Goal: Task Accomplishment & Management: Manage account settings

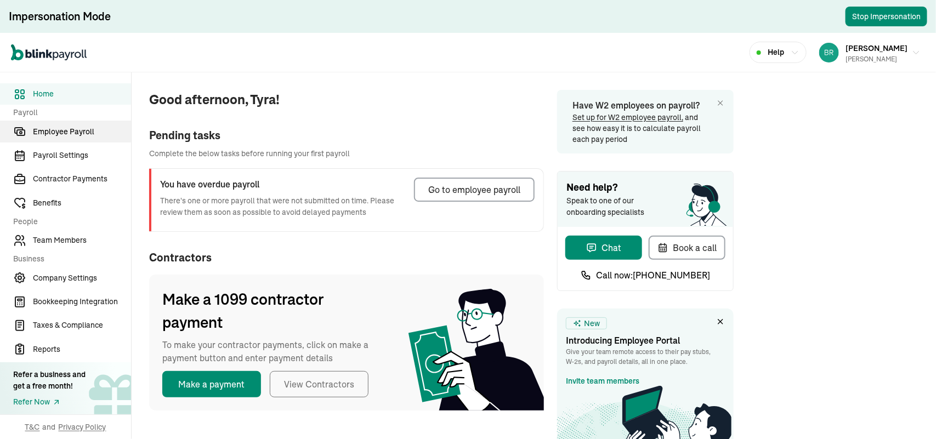
click at [49, 134] on span "Employee Payroll" at bounding box center [82, 132] width 98 height 12
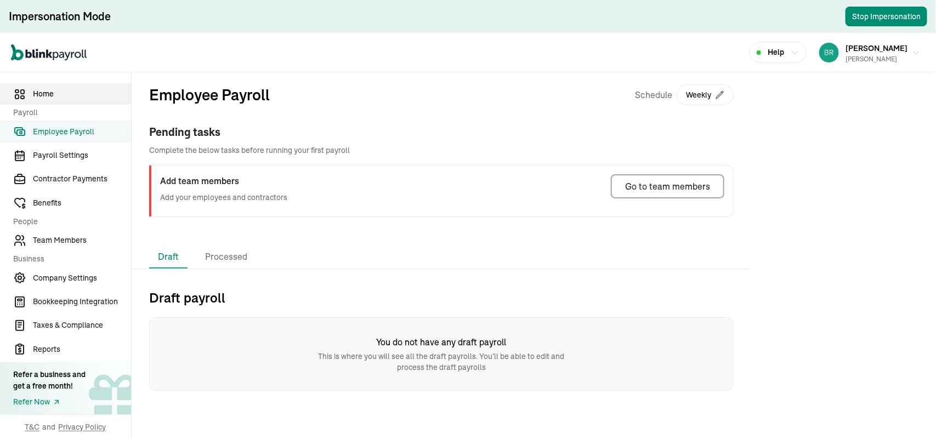
click at [53, 97] on span "Home" at bounding box center [82, 94] width 98 height 12
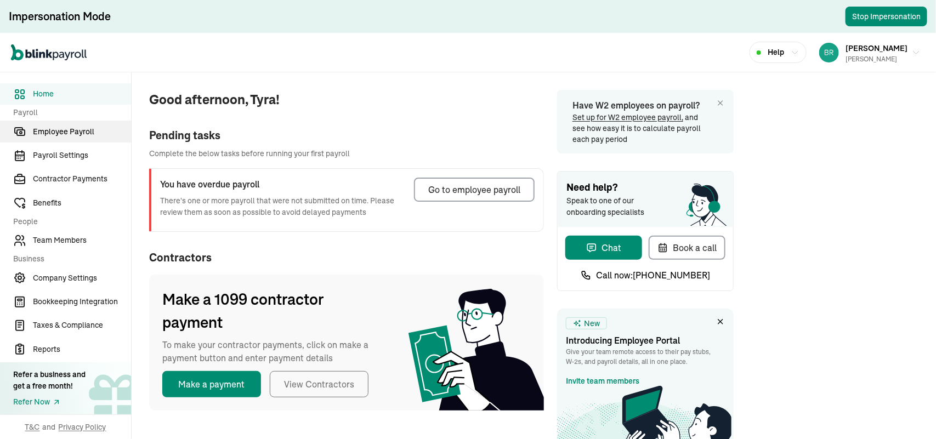
click at [58, 129] on span "Employee Payroll" at bounding box center [82, 132] width 98 height 12
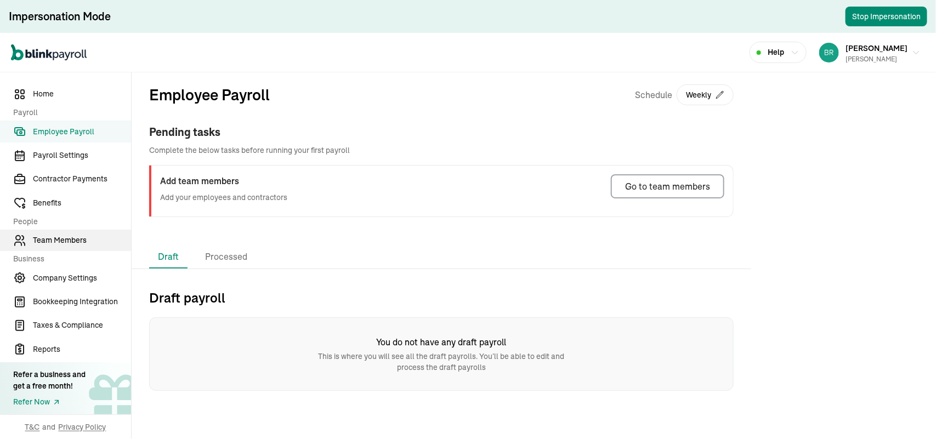
click at [80, 244] on span "Team Members" at bounding box center [82, 241] width 98 height 12
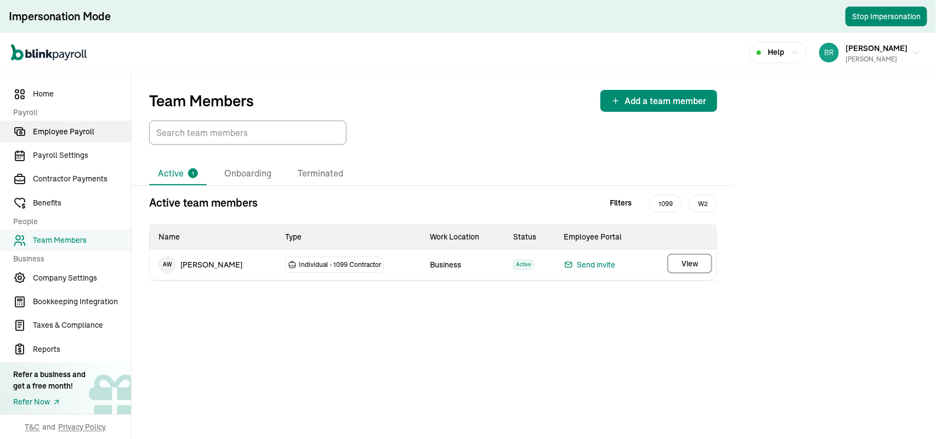
click at [63, 130] on span "Employee Payroll" at bounding box center [82, 132] width 98 height 12
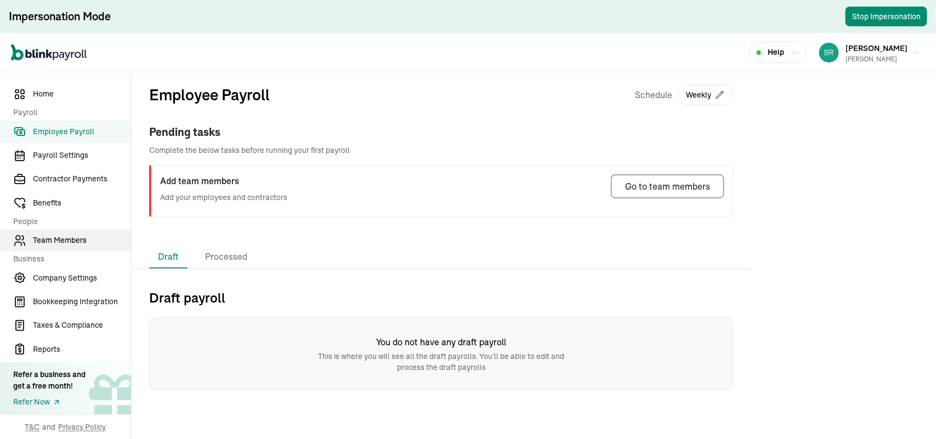
click at [48, 239] on span "Team Members" at bounding box center [82, 241] width 98 height 12
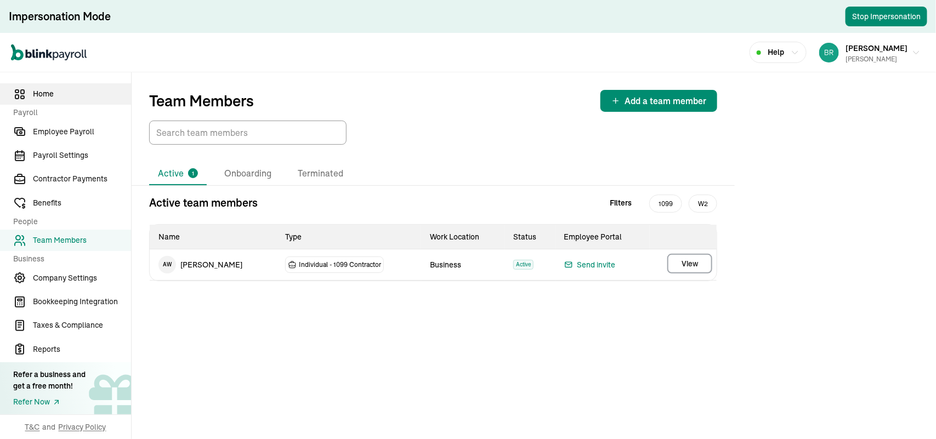
click at [50, 95] on span "Home" at bounding box center [82, 94] width 98 height 12
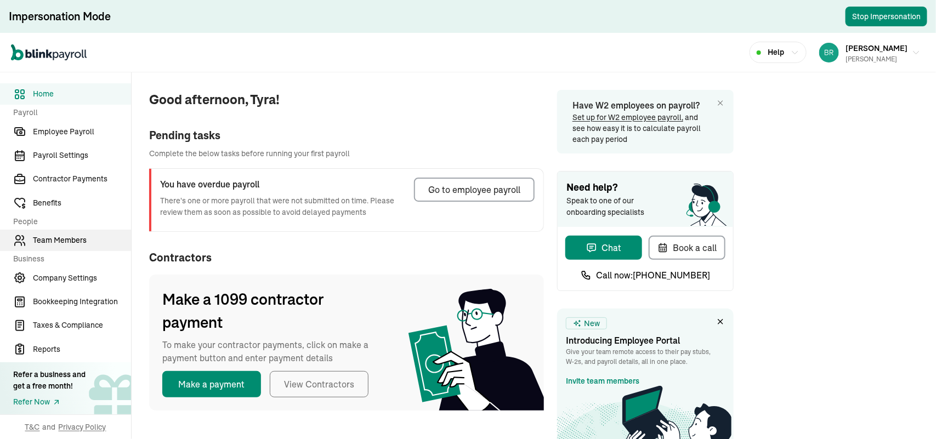
click at [53, 236] on span "Team Members" at bounding box center [82, 241] width 98 height 12
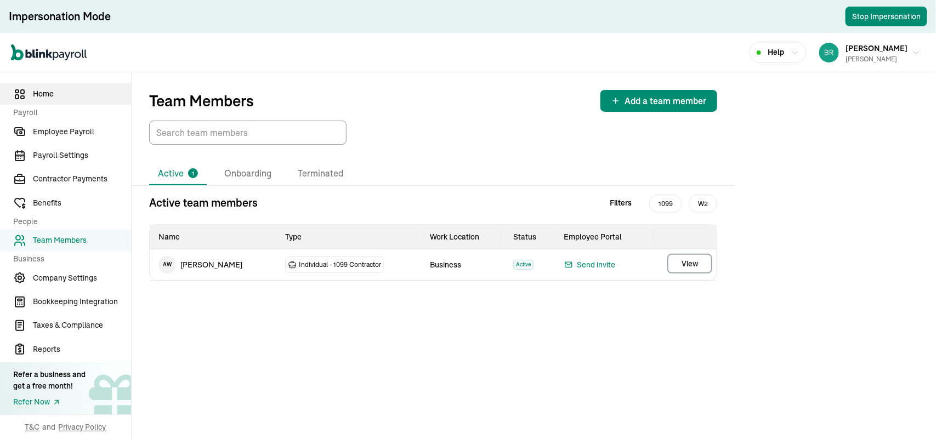
click at [52, 93] on span "Home" at bounding box center [82, 94] width 98 height 12
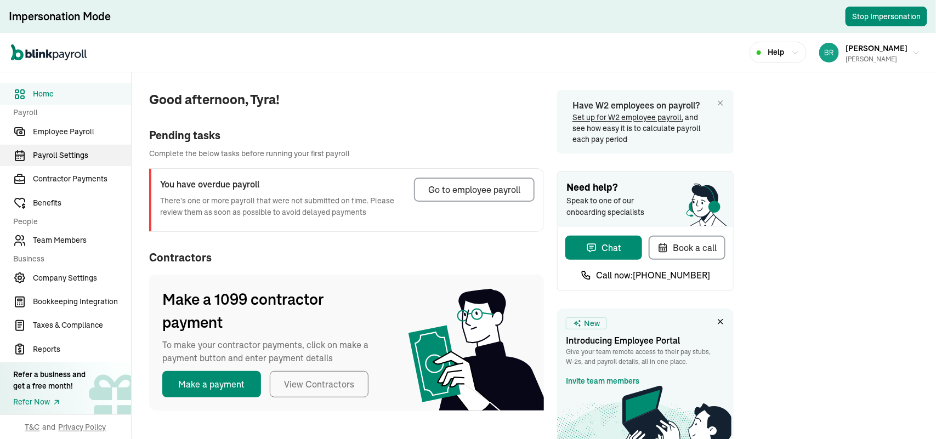
click at [46, 155] on span "Payroll Settings" at bounding box center [82, 156] width 98 height 12
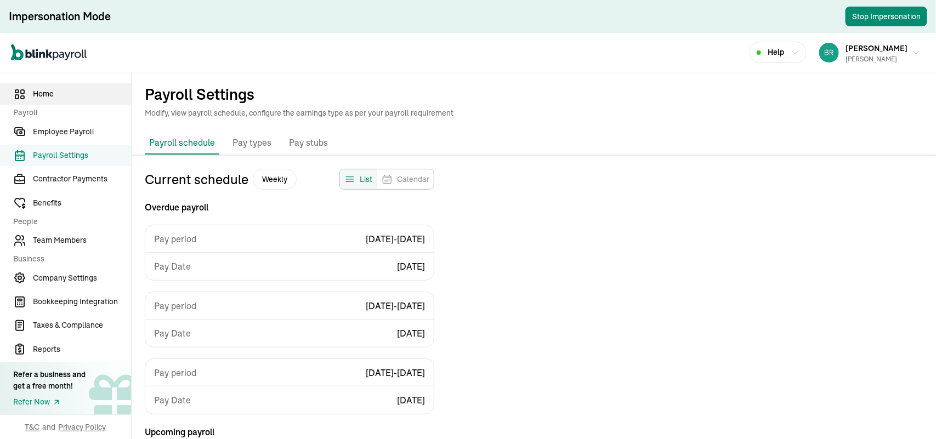
click at [46, 92] on span "Home" at bounding box center [82, 94] width 98 height 12
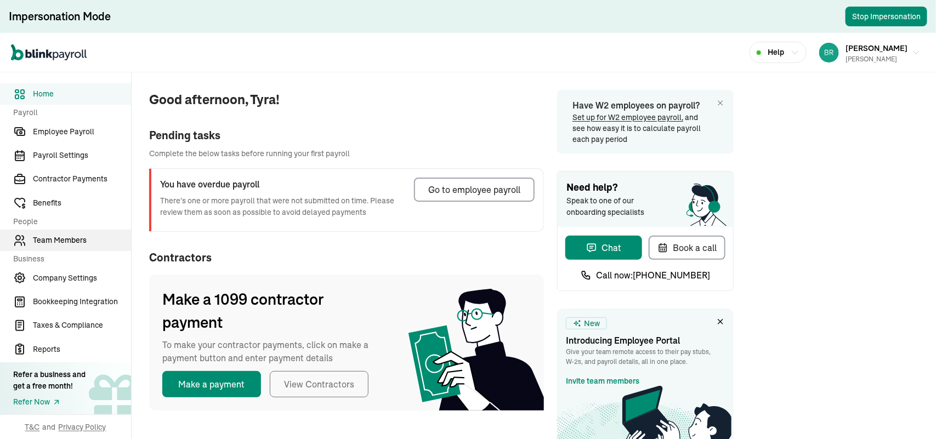
click at [41, 243] on span "Team Members" at bounding box center [82, 241] width 98 height 12
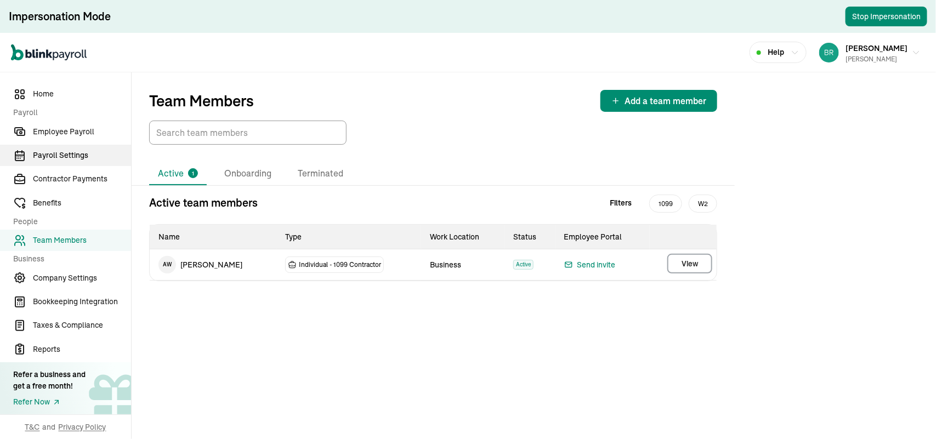
click at [50, 154] on span "Payroll Settings" at bounding box center [82, 156] width 98 height 12
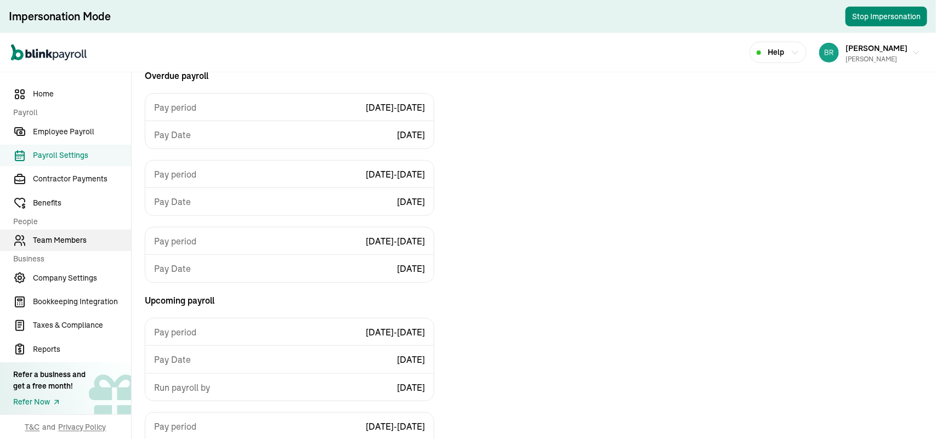
click at [72, 241] on span "Team Members" at bounding box center [82, 241] width 98 height 12
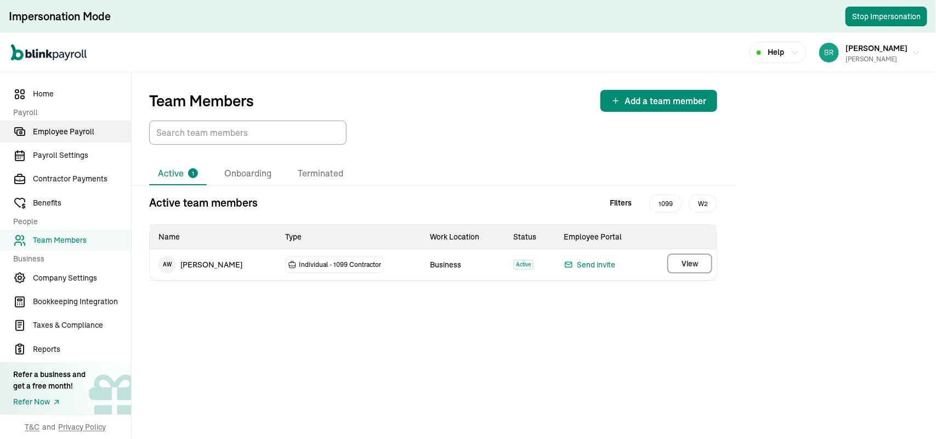
click at [49, 129] on span "Employee Payroll" at bounding box center [82, 132] width 98 height 12
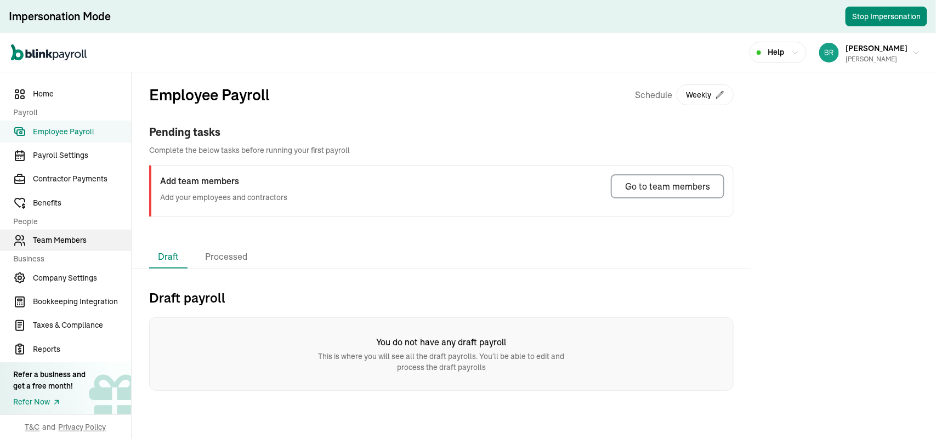
click at [62, 244] on span "Team Members" at bounding box center [82, 241] width 98 height 12
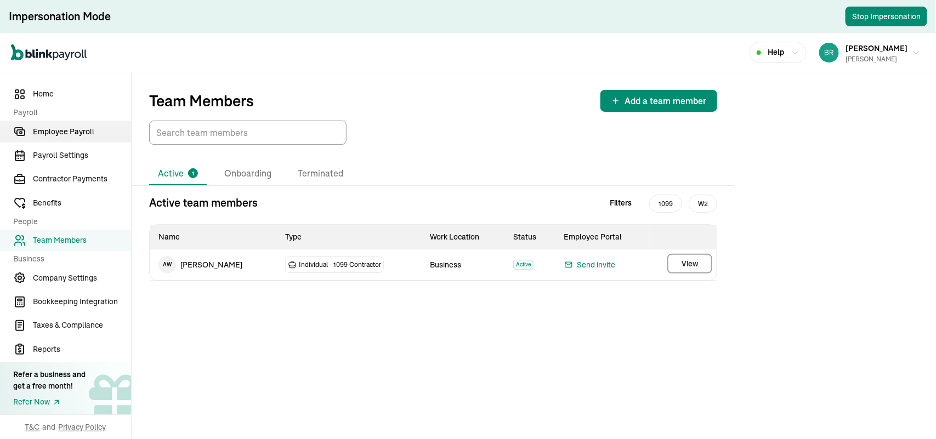
click at [59, 129] on span "Employee Payroll" at bounding box center [82, 132] width 98 height 12
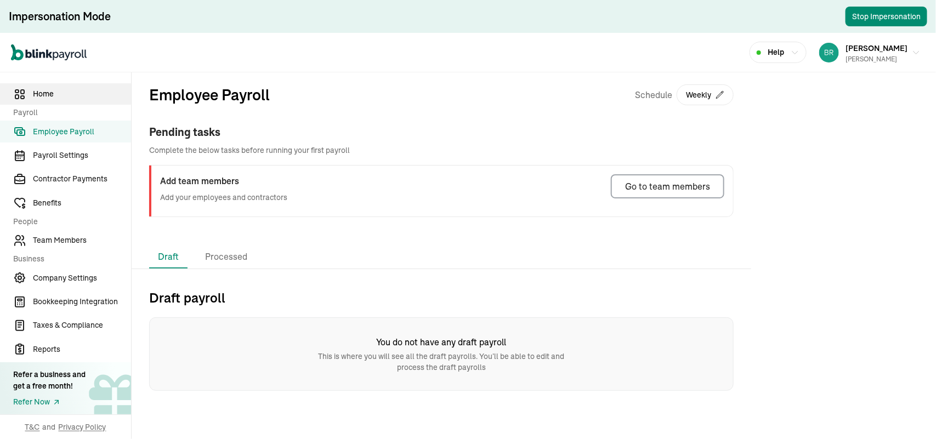
click at [55, 94] on span "Home" at bounding box center [82, 94] width 98 height 12
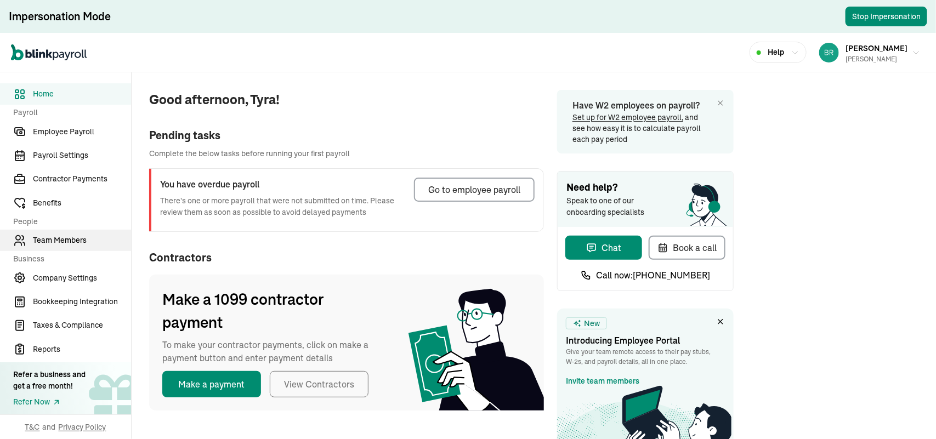
click at [55, 243] on span "Team Members" at bounding box center [82, 241] width 98 height 12
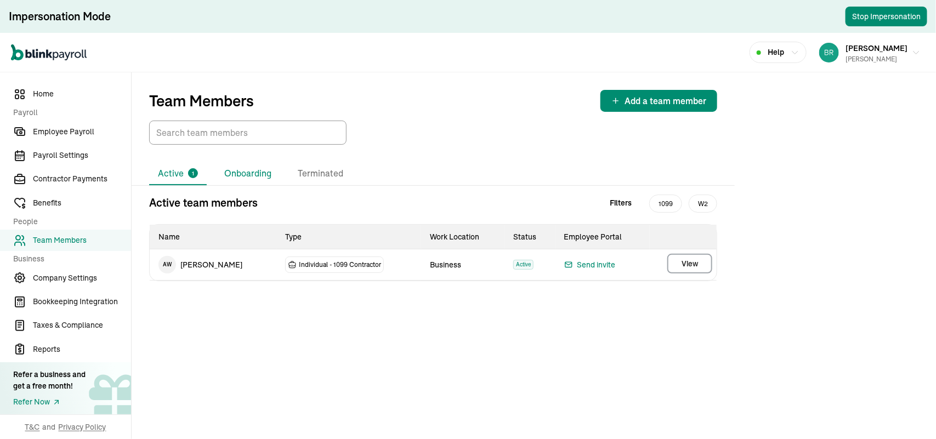
click at [241, 173] on li "Onboarding" at bounding box center [247, 173] width 65 height 23
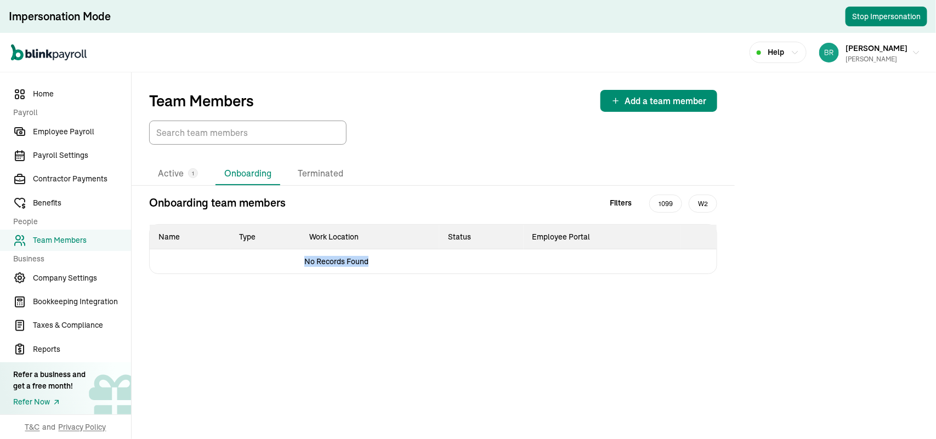
drag, startPoint x: 329, startPoint y: 262, endPoint x: 367, endPoint y: 263, distance: 38.4
click at [367, 263] on td "No Records Found" at bounding box center [337, 261] width 374 height 25
drag, startPoint x: 403, startPoint y: 280, endPoint x: 359, endPoint y: 222, distance: 72.4
click at [402, 278] on div "Onboarding team members Filters 1099 W2 Name Type Work Location Status Employee…" at bounding box center [433, 243] width 603 height 97
click at [322, 173] on li "Terminated" at bounding box center [320, 173] width 63 height 23
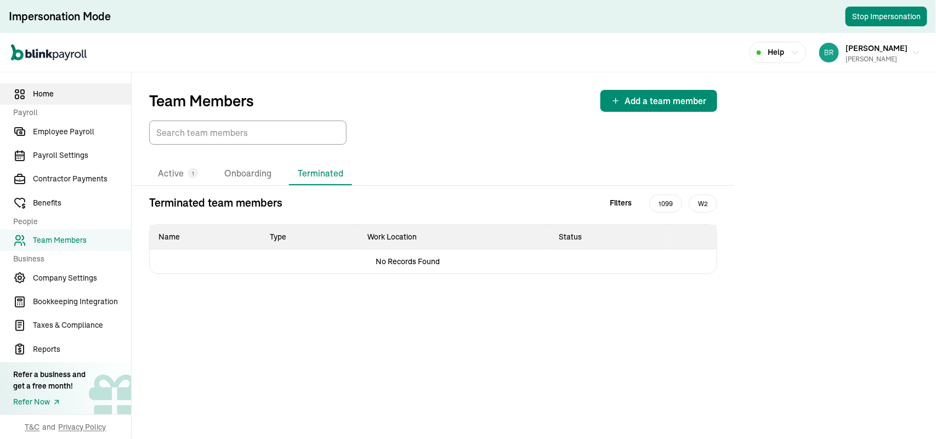
click at [49, 94] on span "Home" at bounding box center [82, 94] width 98 height 12
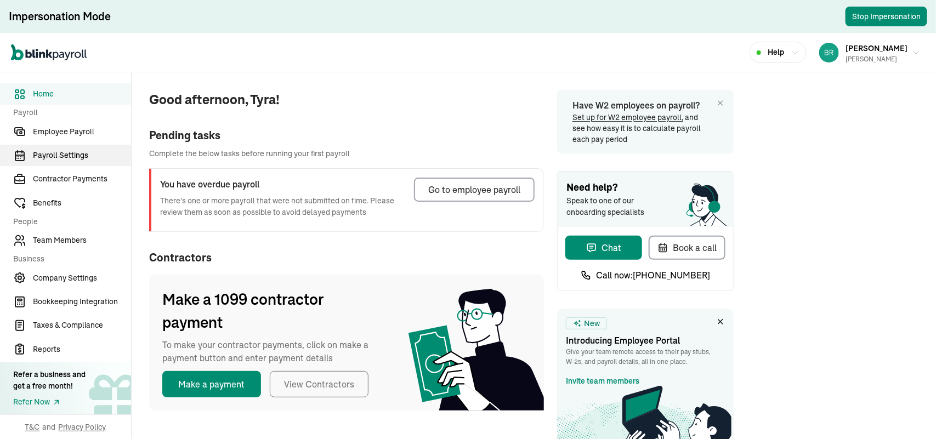
click at [54, 157] on span "Payroll Settings" at bounding box center [82, 156] width 98 height 12
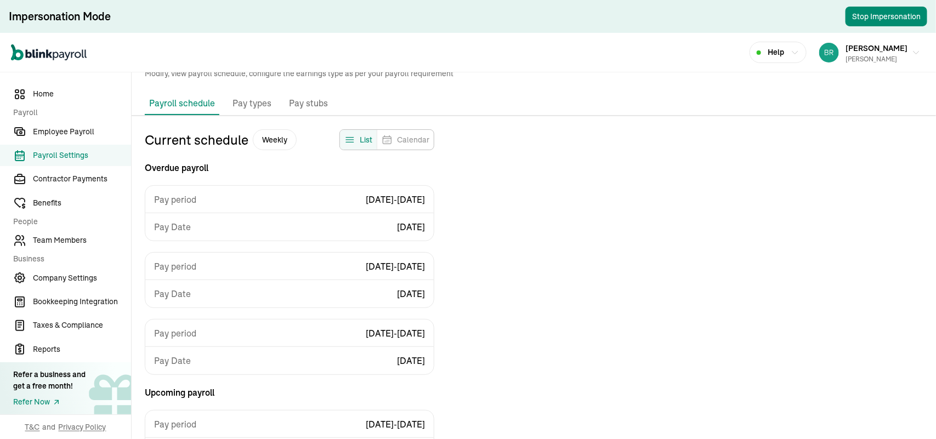
scroll to position [15, 0]
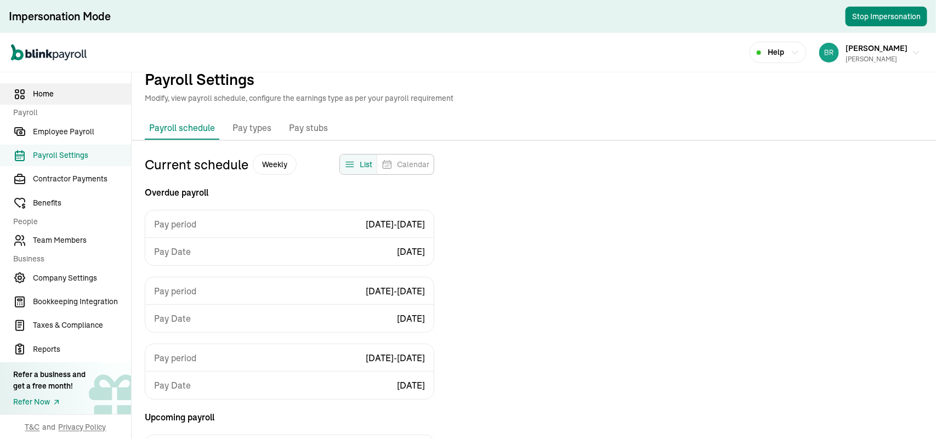
click at [56, 93] on span "Home" at bounding box center [82, 94] width 98 height 12
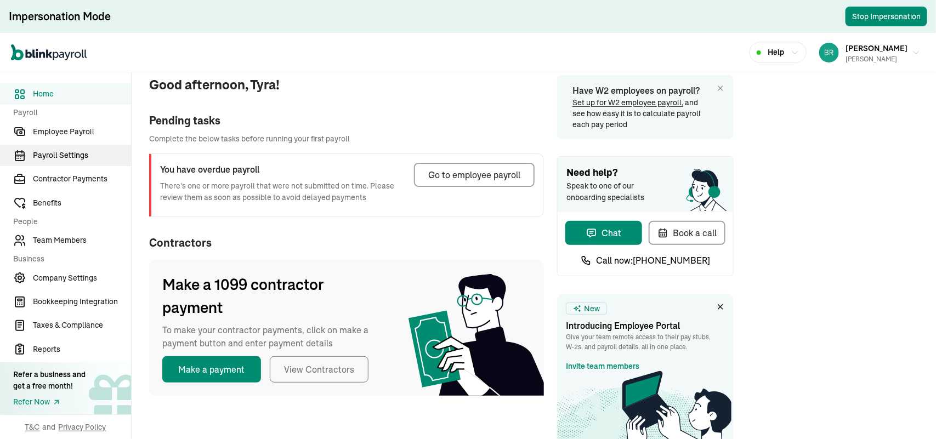
click at [52, 154] on span "Payroll Settings" at bounding box center [82, 156] width 98 height 12
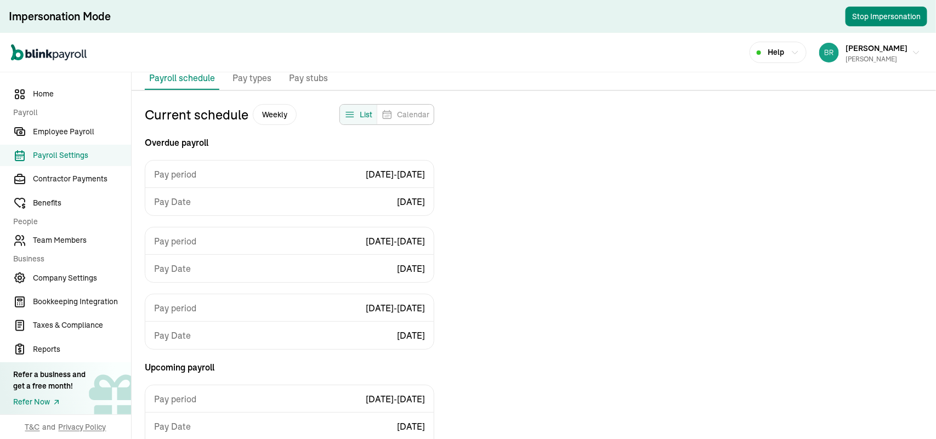
scroll to position [63, 0]
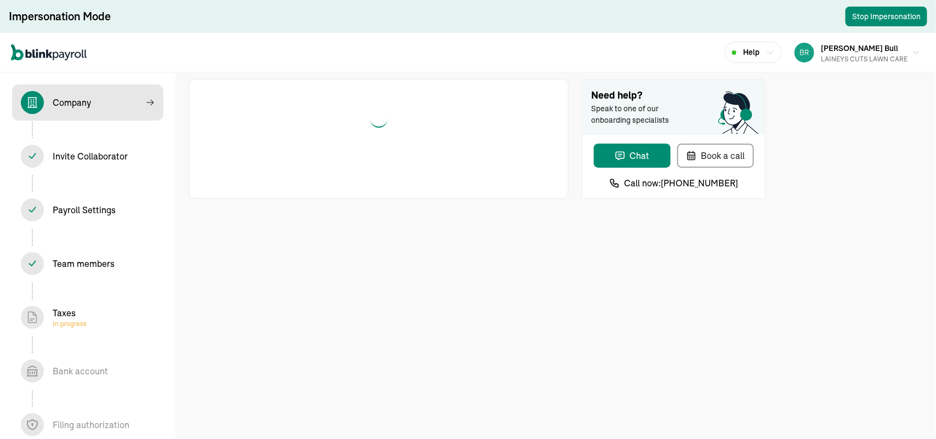
select select "Limited Liability Company (LLC)"
select select "Personal Care Services"
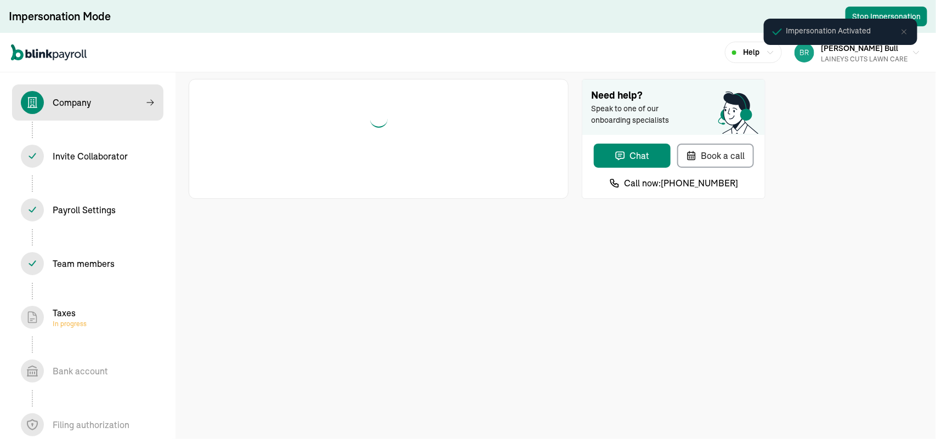
select select "Limited Liability Company (LLC)"
select select "Personal Care Services"
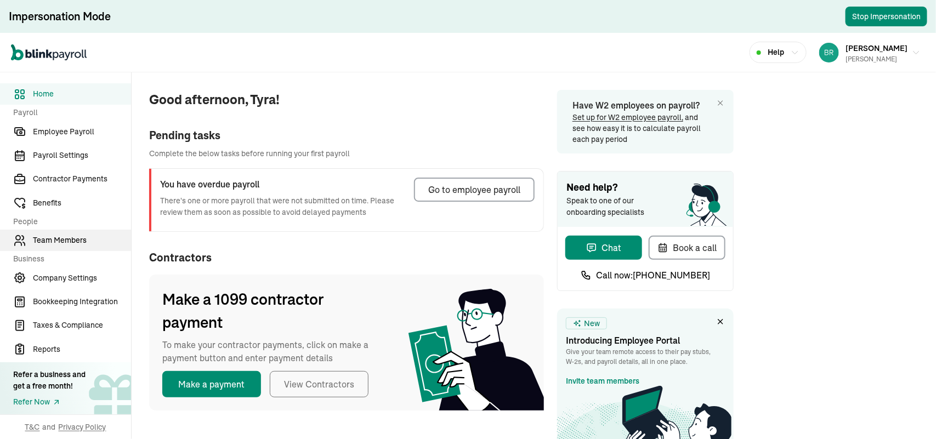
click at [41, 243] on span "Team Members" at bounding box center [82, 241] width 98 height 12
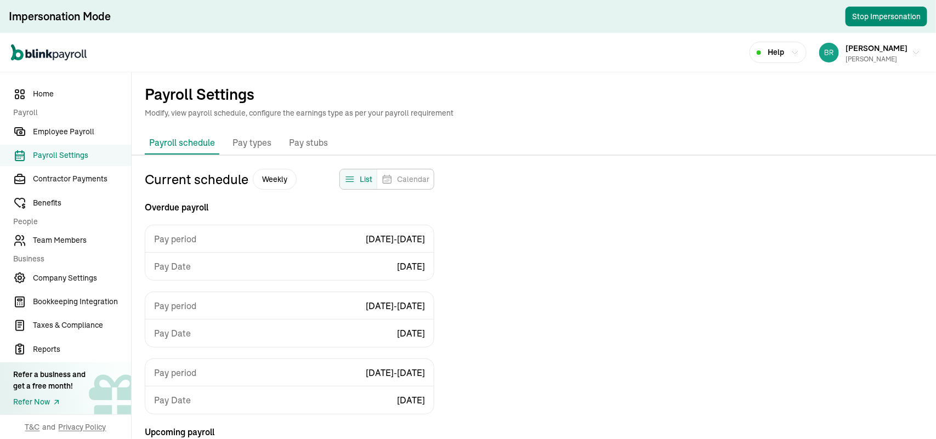
scroll to position [132, 0]
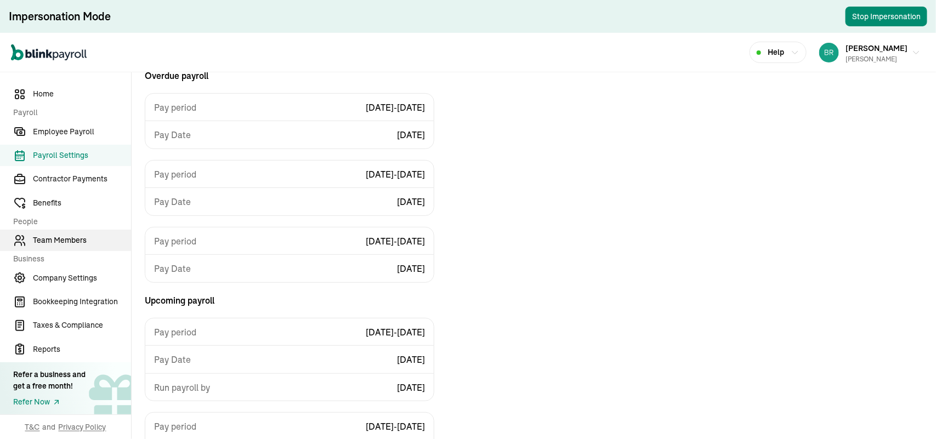
click at [72, 241] on span "Team Members" at bounding box center [82, 241] width 98 height 12
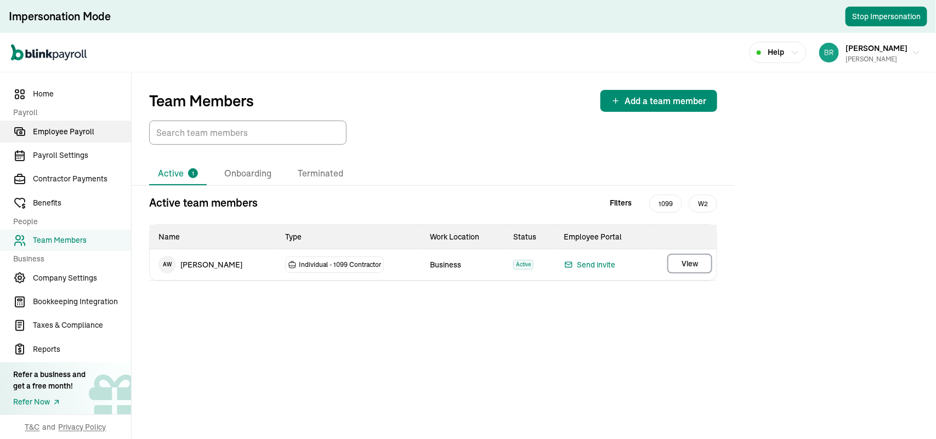
click at [49, 129] on span "Employee Payroll" at bounding box center [82, 132] width 98 height 12
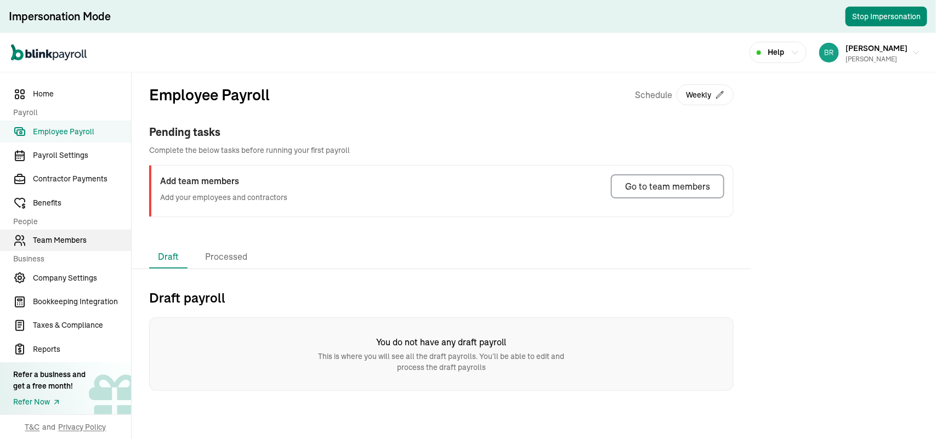
click at [62, 244] on span "Team Members" at bounding box center [82, 241] width 98 height 12
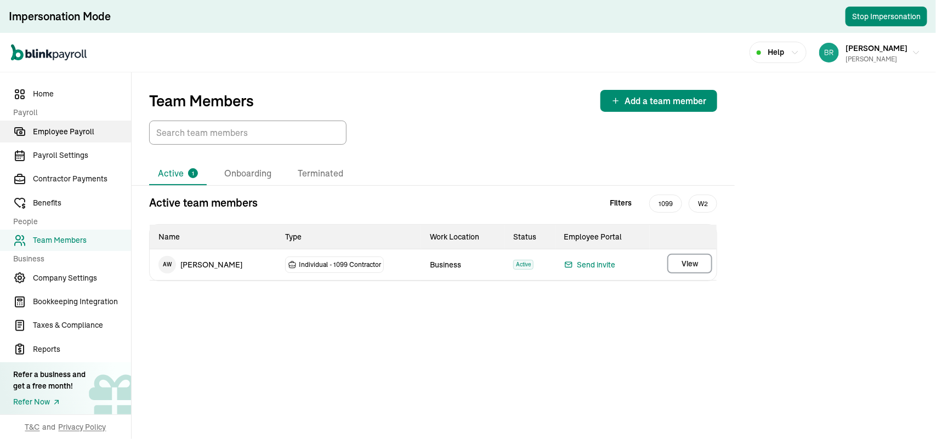
click at [59, 129] on span "Employee Payroll" at bounding box center [82, 132] width 98 height 12
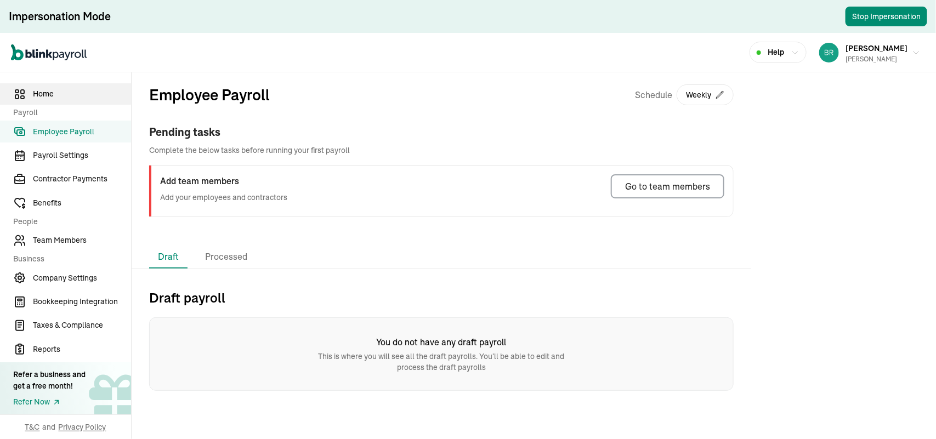
click at [55, 94] on span "Home" at bounding box center [82, 94] width 98 height 12
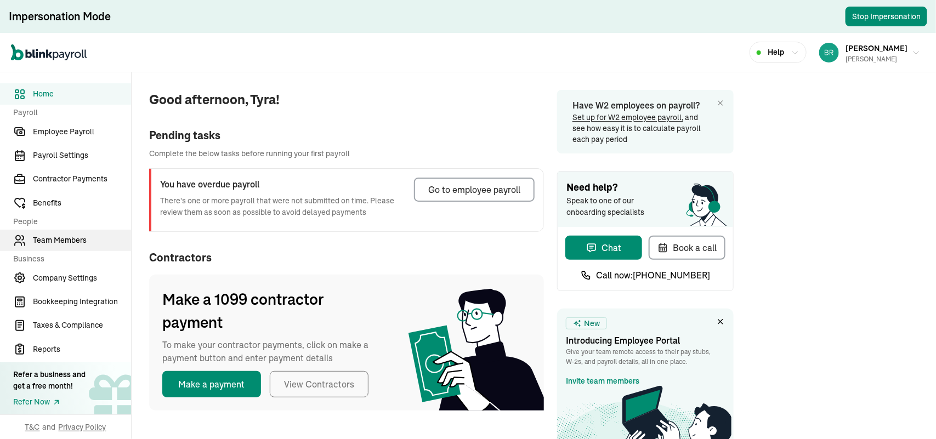
click at [55, 243] on span "Team Members" at bounding box center [82, 241] width 98 height 12
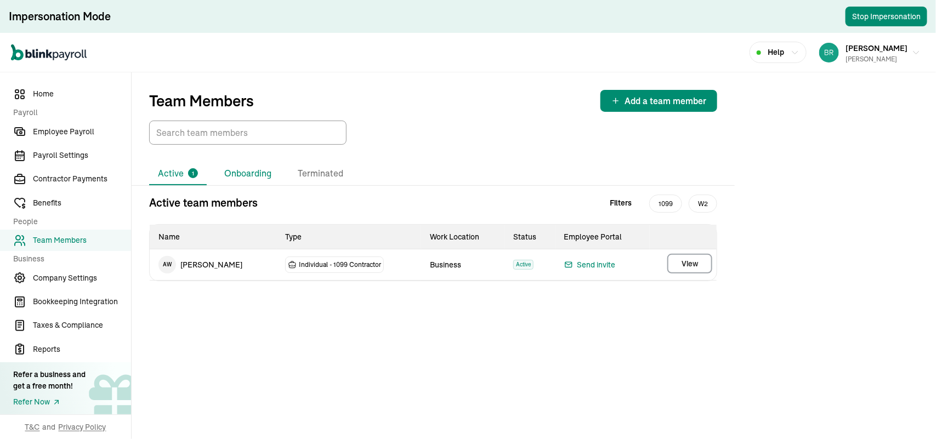
click at [241, 173] on li "Onboarding" at bounding box center [247, 173] width 65 height 23
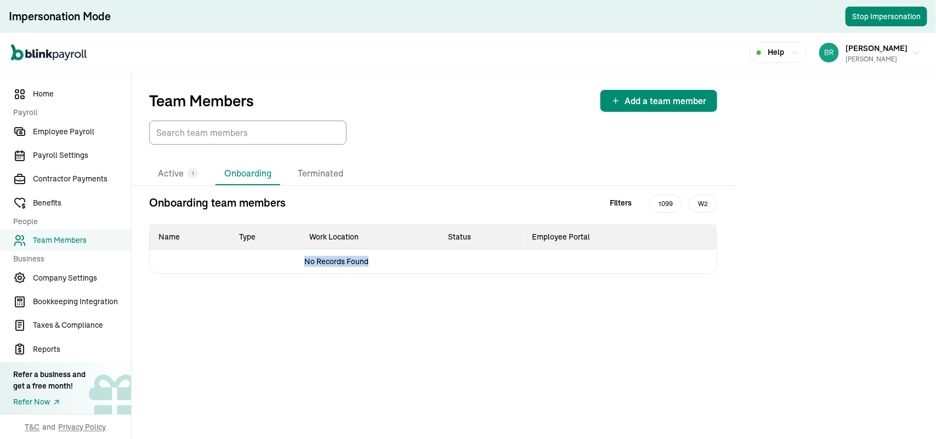
drag, startPoint x: 329, startPoint y: 262, endPoint x: 367, endPoint y: 263, distance: 38.4
click at [367, 263] on td "No Records Found" at bounding box center [337, 261] width 374 height 25
drag, startPoint x: 403, startPoint y: 280, endPoint x: 359, endPoint y: 222, distance: 72.4
click at [402, 278] on div "Onboarding team members Filters 1099 W2 Name Type Work Location Status Employee…" at bounding box center [433, 243] width 603 height 97
click at [322, 173] on li "Terminated" at bounding box center [320, 173] width 63 height 23
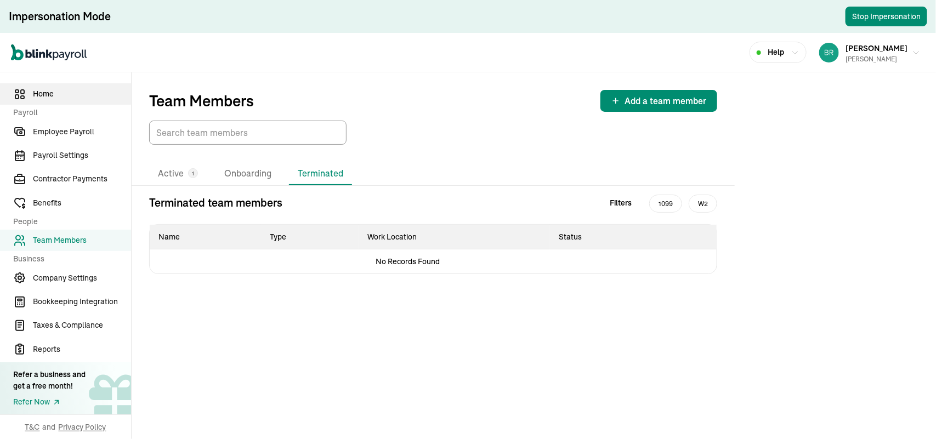
click at [49, 94] on span "Home" at bounding box center [82, 94] width 98 height 12
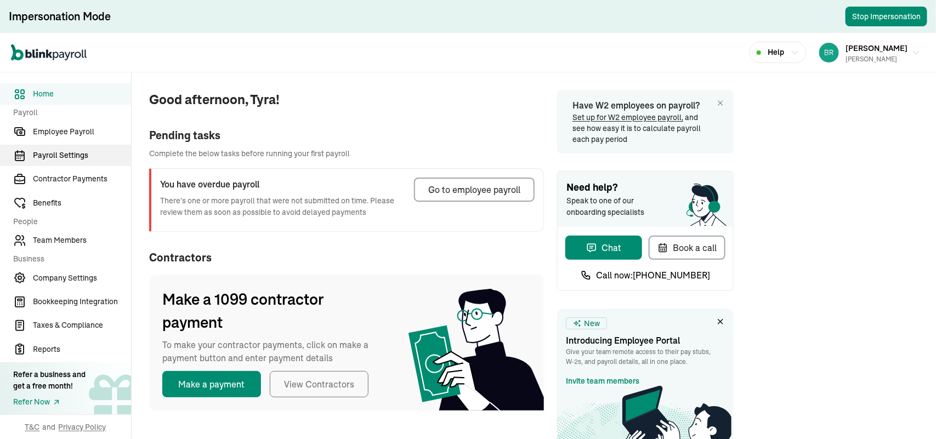
click at [54, 157] on span "Payroll Settings" at bounding box center [82, 156] width 98 height 12
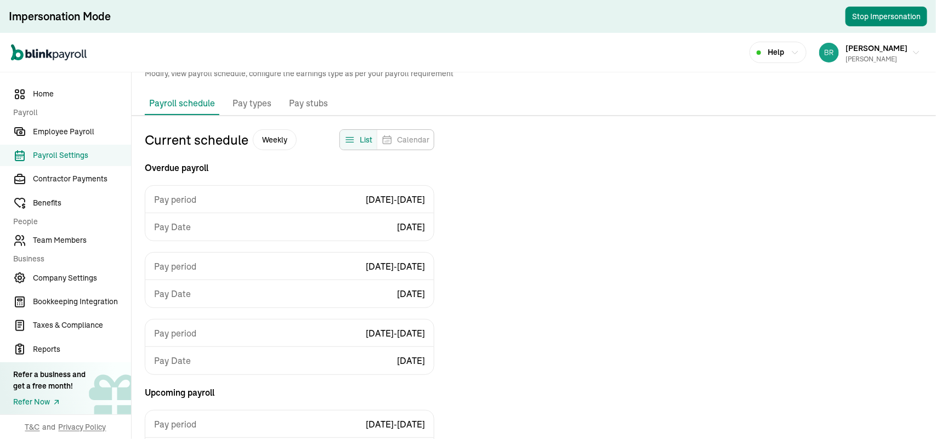
scroll to position [15, 0]
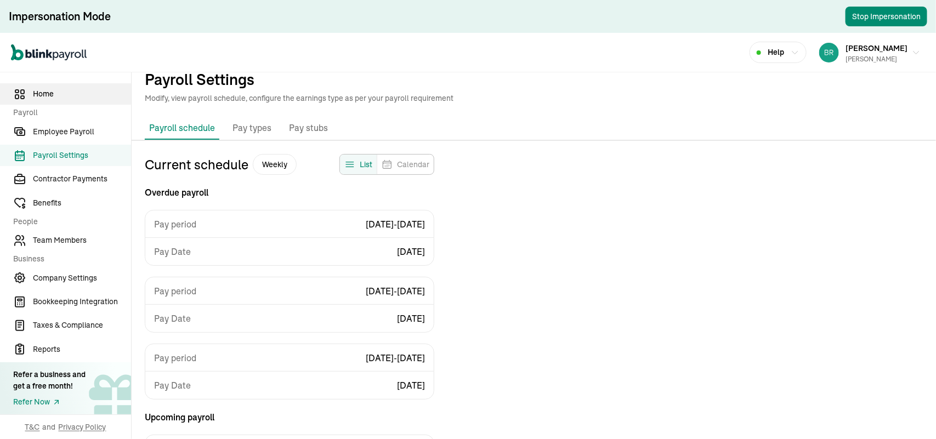
click at [56, 93] on span "Home" at bounding box center [82, 94] width 98 height 12
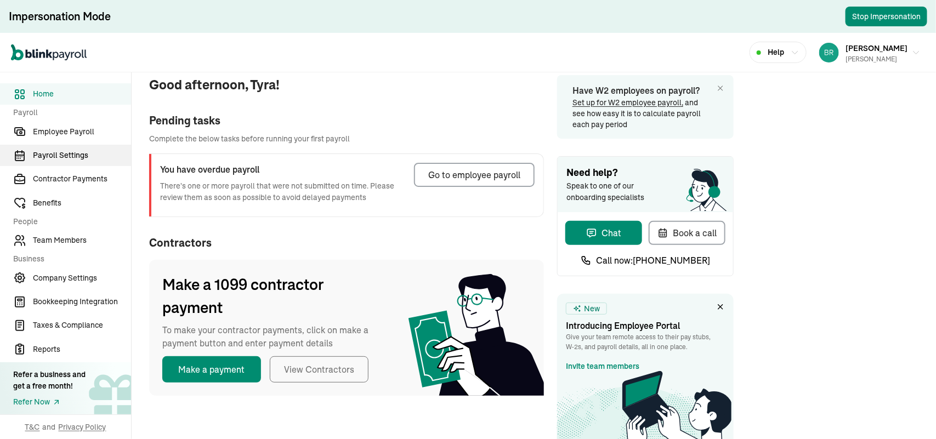
click at [52, 154] on span "Payroll Settings" at bounding box center [82, 156] width 98 height 12
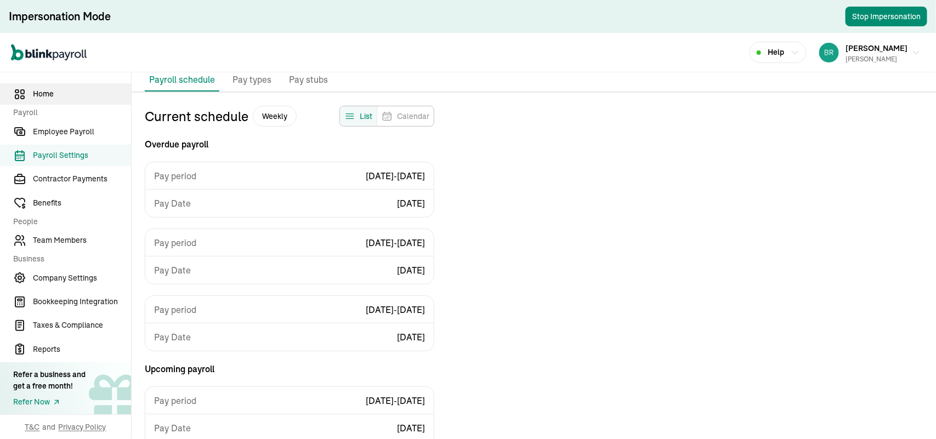
click at [66, 99] on span "Home" at bounding box center [82, 94] width 98 height 12
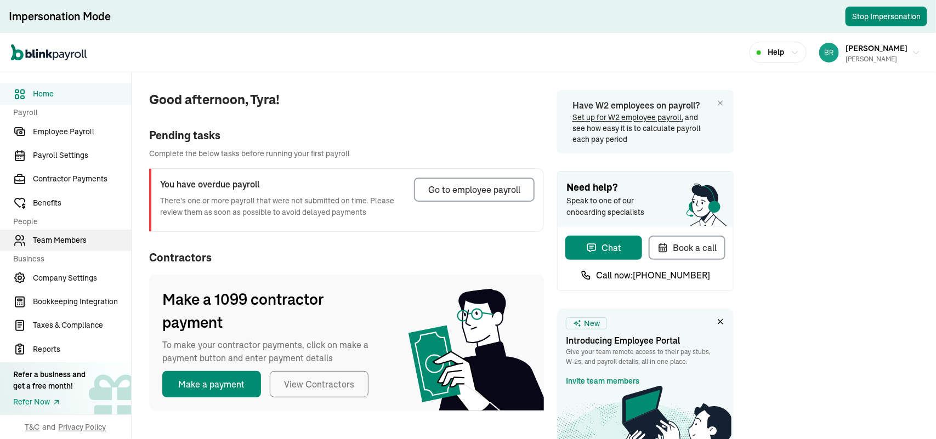
click at [73, 237] on span "Team Members" at bounding box center [82, 241] width 98 height 12
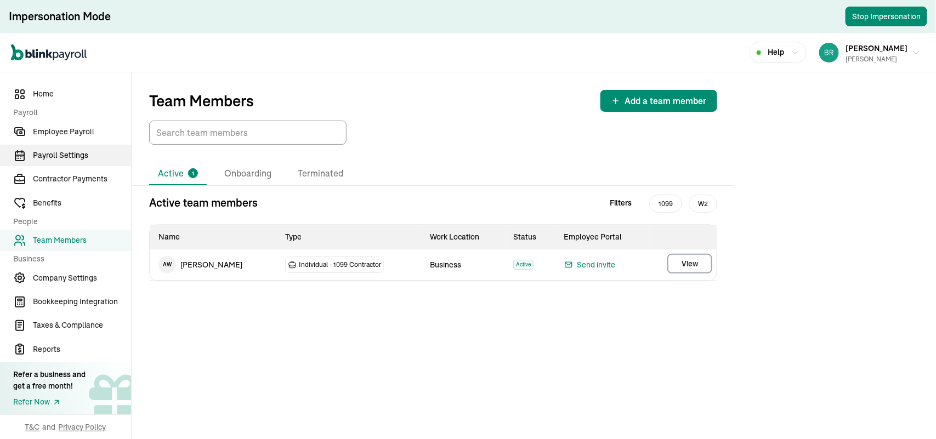
click at [47, 156] on span "Payroll Settings" at bounding box center [82, 156] width 98 height 12
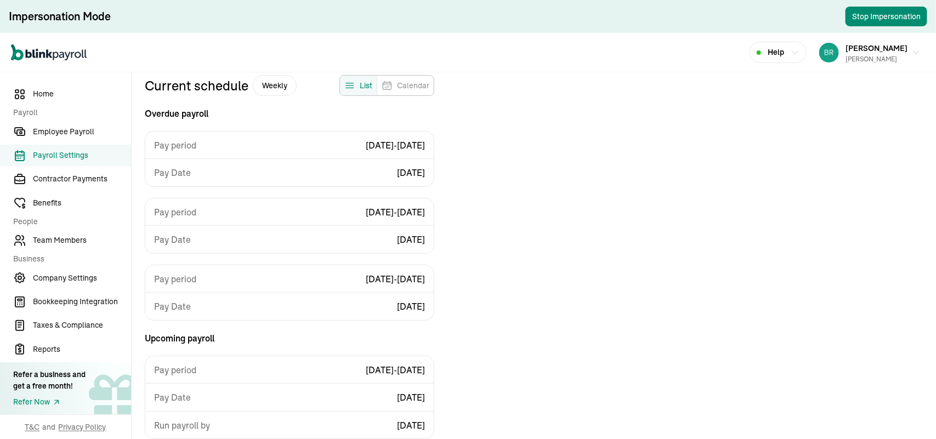
scroll to position [83, 0]
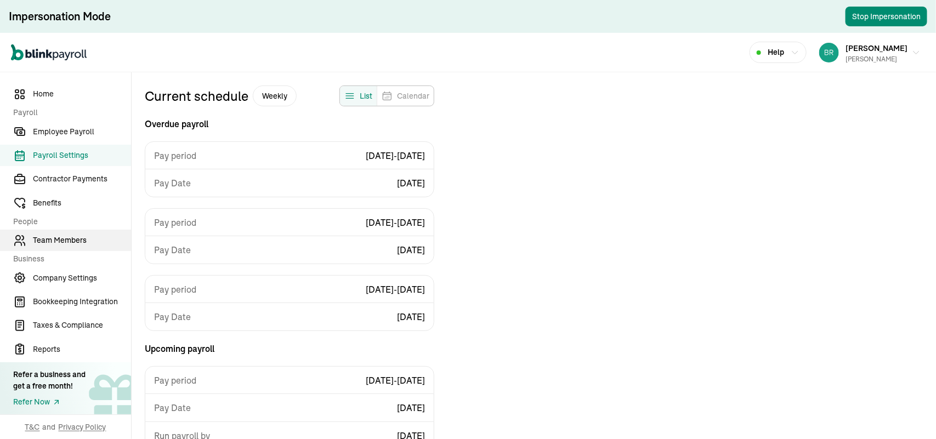
click at [61, 240] on span "Team Members" at bounding box center [82, 241] width 98 height 12
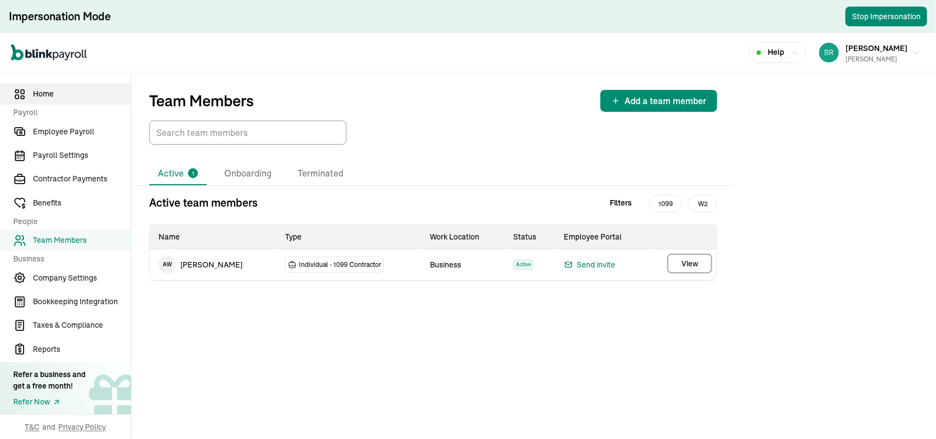
click at [43, 99] on span "Home" at bounding box center [82, 94] width 98 height 12
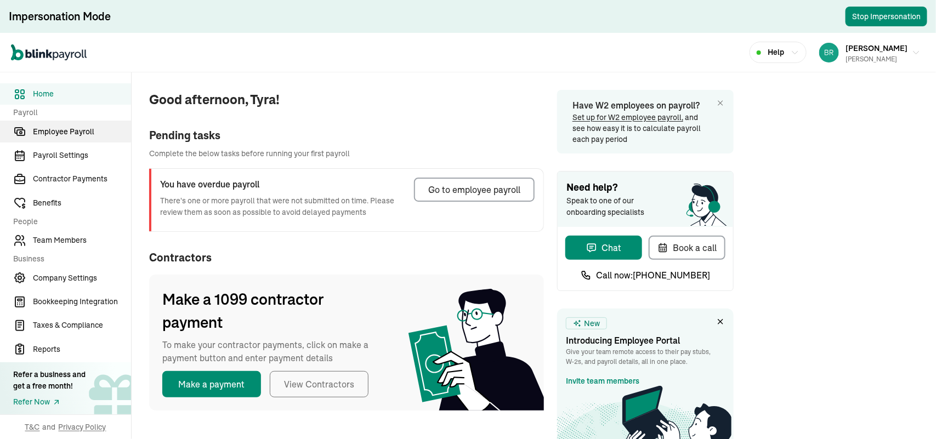
click at [55, 132] on span "Employee Payroll" at bounding box center [82, 132] width 98 height 12
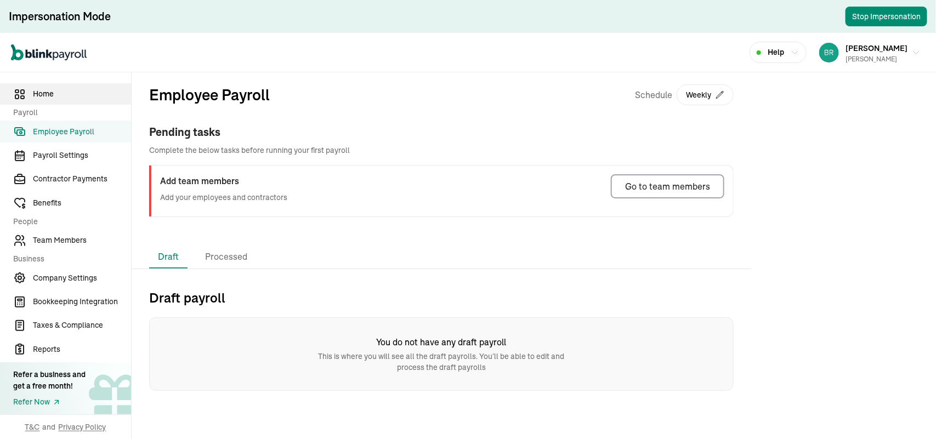
click at [45, 95] on span "Home" at bounding box center [82, 94] width 98 height 12
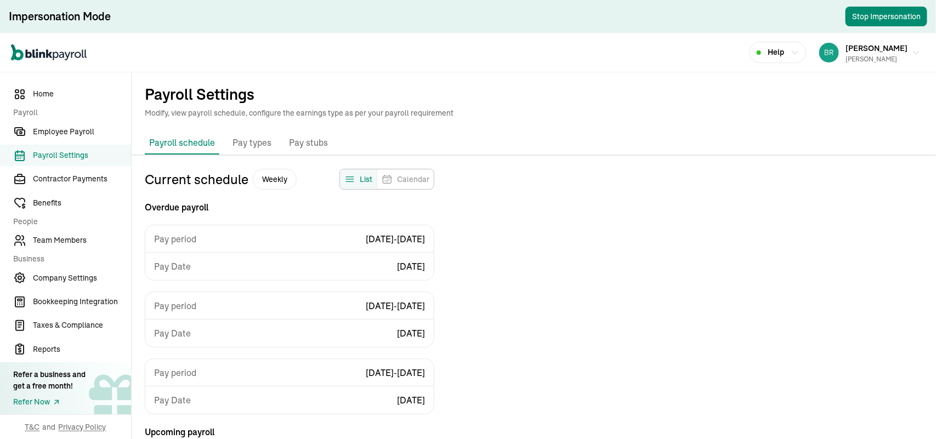
scroll to position [63, 0]
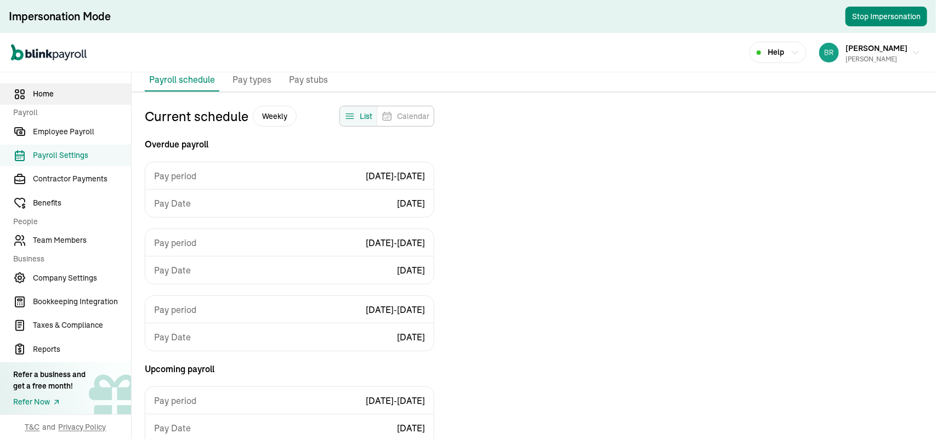
click at [66, 99] on span "Home" at bounding box center [82, 94] width 98 height 12
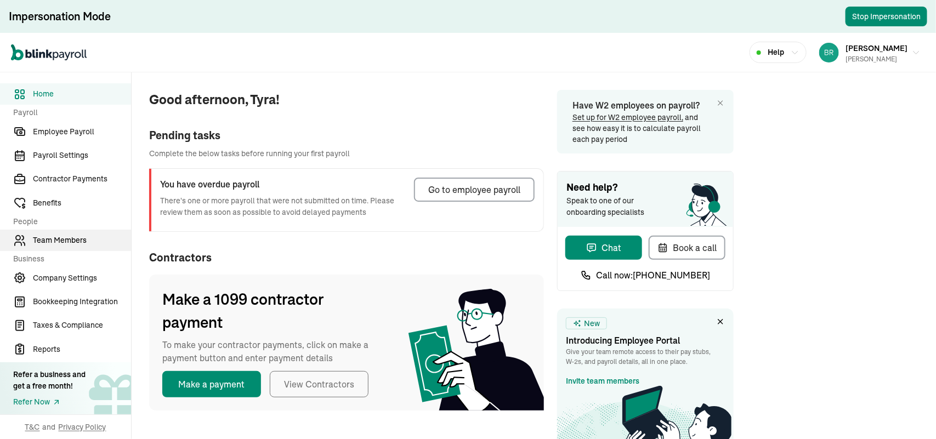
click at [73, 237] on span "Team Members" at bounding box center [82, 241] width 98 height 12
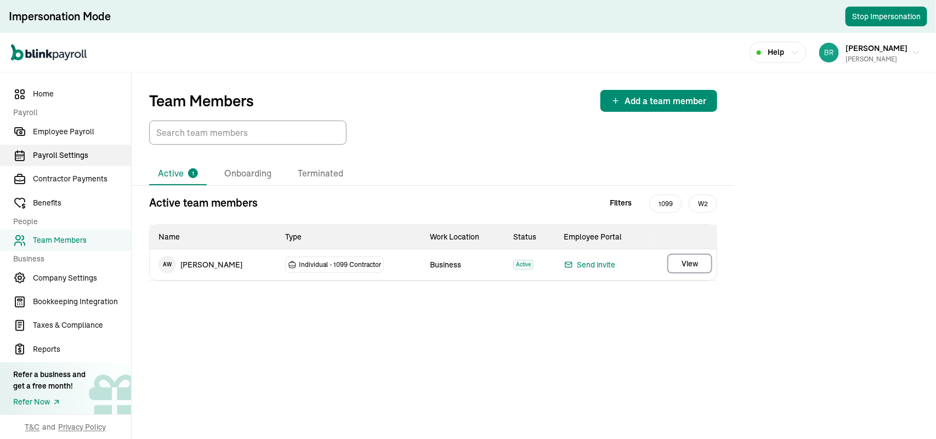
click at [47, 156] on span "Payroll Settings" at bounding box center [82, 156] width 98 height 12
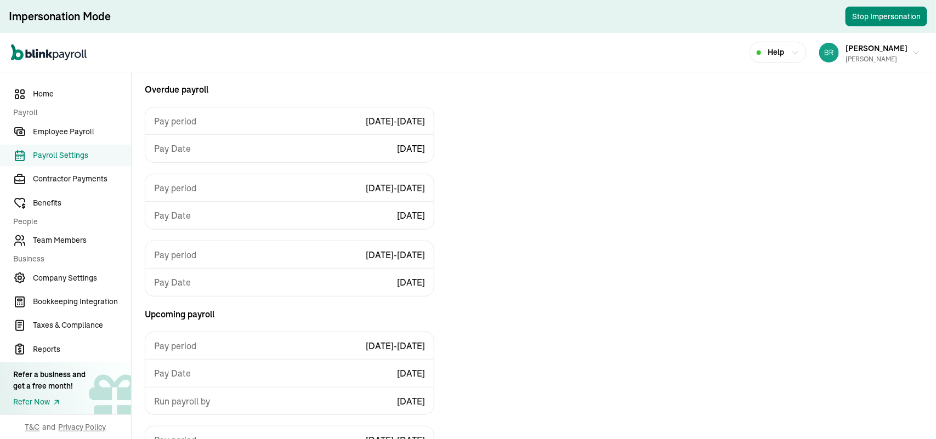
scroll to position [83, 0]
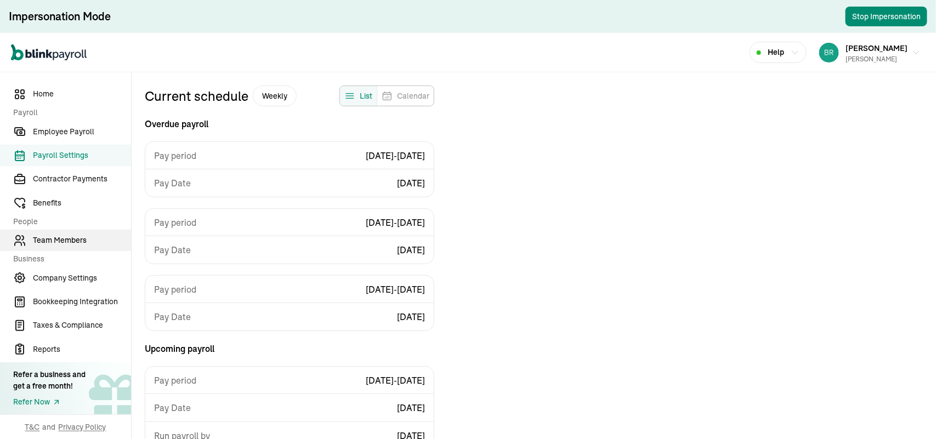
click at [61, 240] on span "Team Members" at bounding box center [82, 241] width 98 height 12
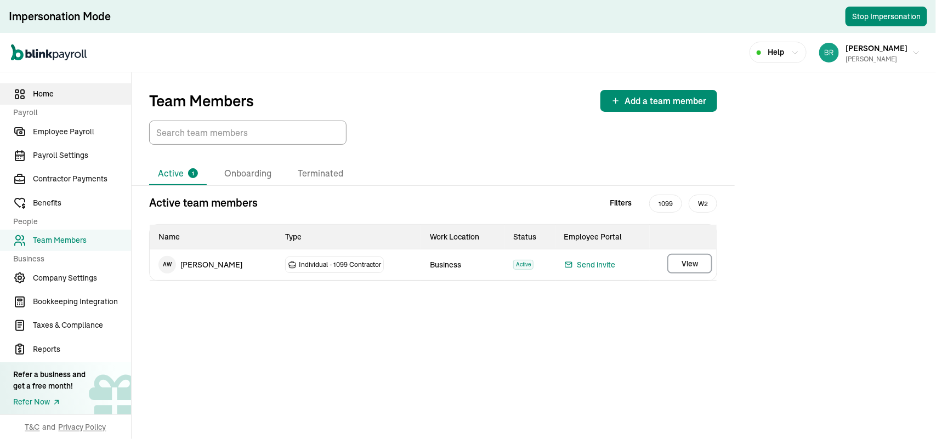
click at [43, 99] on span "Home" at bounding box center [82, 94] width 98 height 12
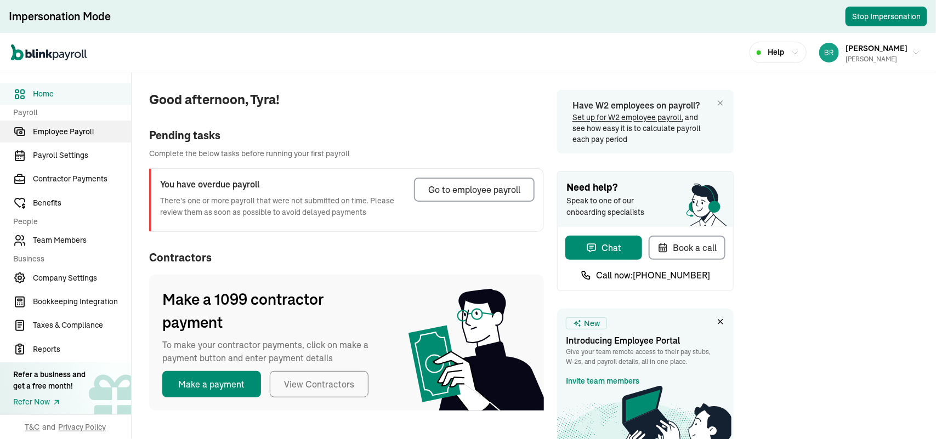
click at [55, 132] on span "Employee Payroll" at bounding box center [82, 132] width 98 height 12
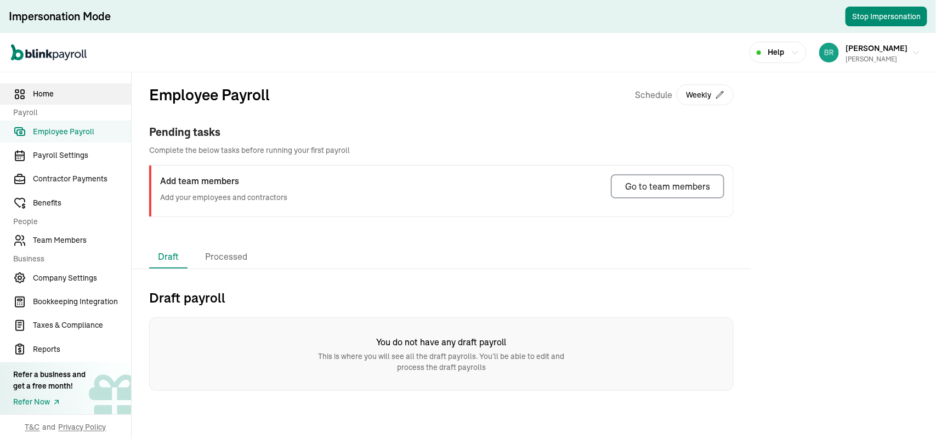
click at [45, 95] on span "Home" at bounding box center [82, 94] width 98 height 12
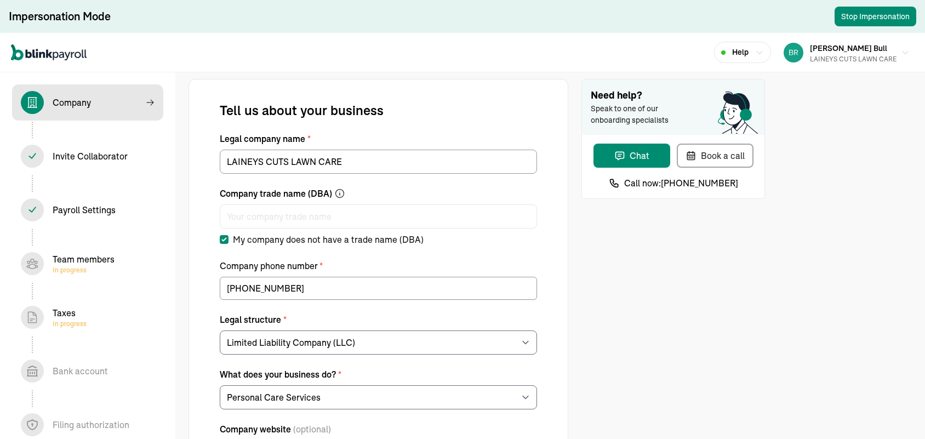
select select "Limited Liability Company (LLC)"
select select "Personal Care Services"
select select "Limited Liability Company (LLC)"
select select "Personal Care Services"
select select "Limited Liability Company (LLC)"
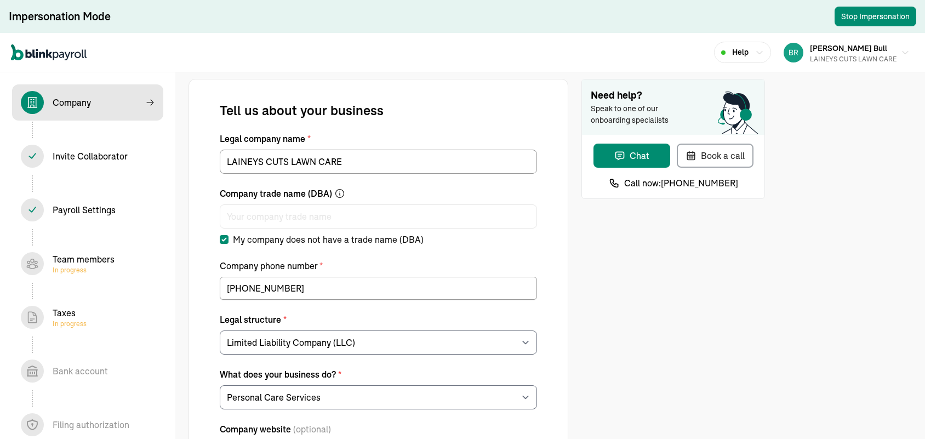
select select "Personal Care Services"
